Goal: Information Seeking & Learning: Check status

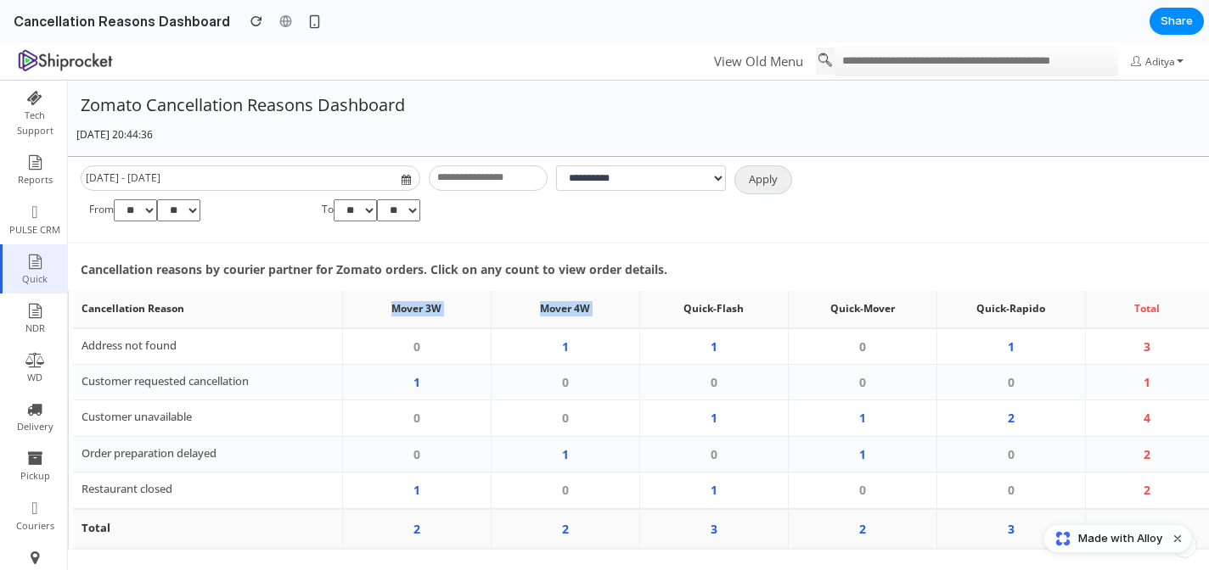
drag, startPoint x: 381, startPoint y: 314, endPoint x: 671, endPoint y: 314, distance: 290.3
click at [671, 314] on tr "Cancellation Reason Mover 3W Mover 4W Quick-Flash Quick-Mover Quick-Rapido Total" at bounding box center [641, 309] width 1136 height 36
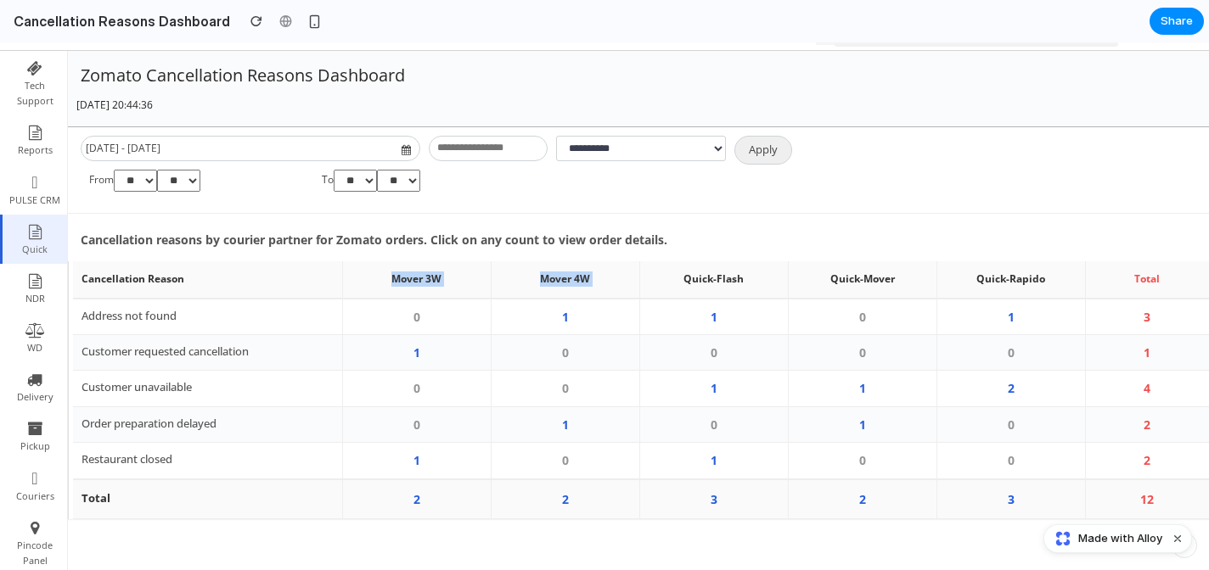
scroll to position [36, 0]
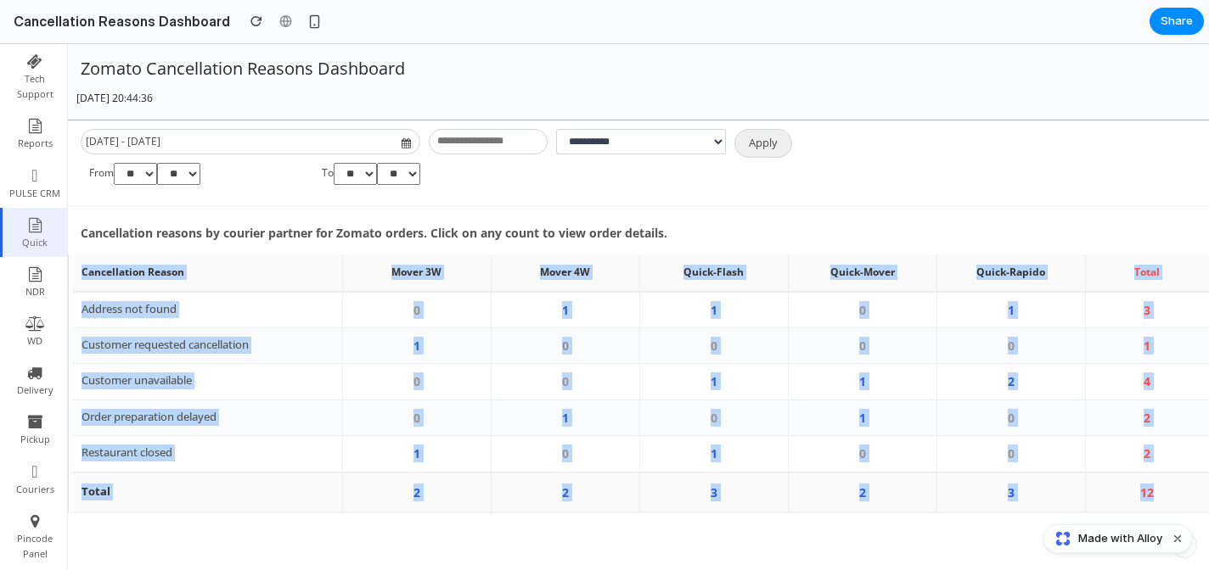
drag, startPoint x: 79, startPoint y: 277, endPoint x: 1154, endPoint y: 497, distance: 1096.8
click at [1154, 497] on table "Cancellation Reason Mover 3W Mover 4W Quick-Flash Quick-Mover Quick-Rapido Tota…" at bounding box center [641, 384] width 1136 height 258
copy table "Cancellation Reason Mover 3W Mover 4W Quick-Flash Quick-Mover Quick-Rapido Tota…"
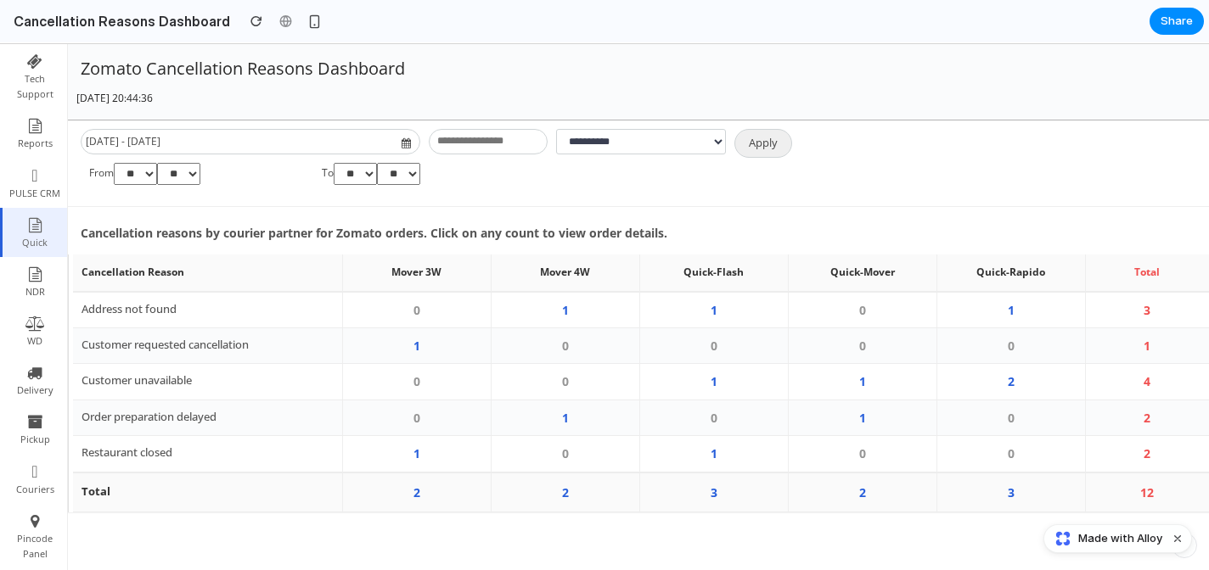
drag, startPoint x: 1175, startPoint y: 500, endPoint x: 449, endPoint y: 502, distance: 725.7
click at [449, 502] on tr "Total 2 2 3 2 3 12" at bounding box center [641, 493] width 1136 height 40
